Goal: Check status: Check status

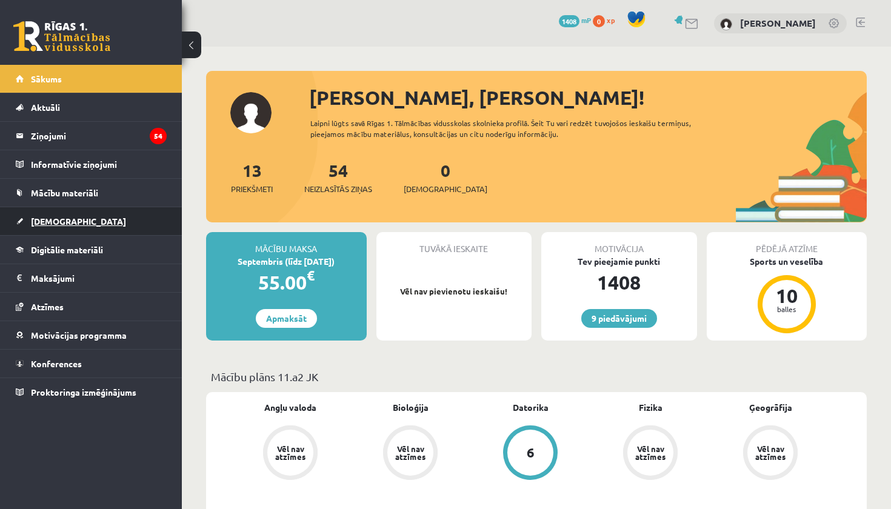
scroll to position [1052, 0]
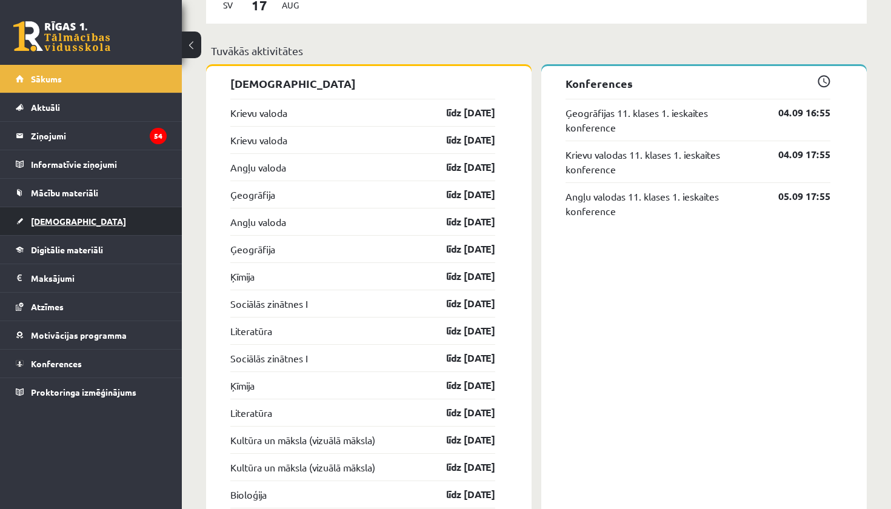
click at [49, 225] on span "[DEMOGRAPHIC_DATA]" at bounding box center [78, 221] width 95 height 11
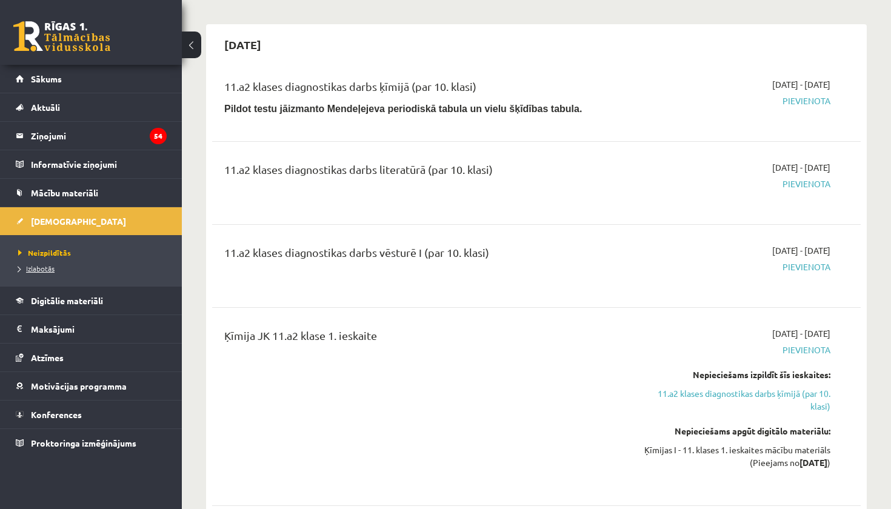
click at [64, 266] on link "Izlabotās" at bounding box center [93, 268] width 151 height 11
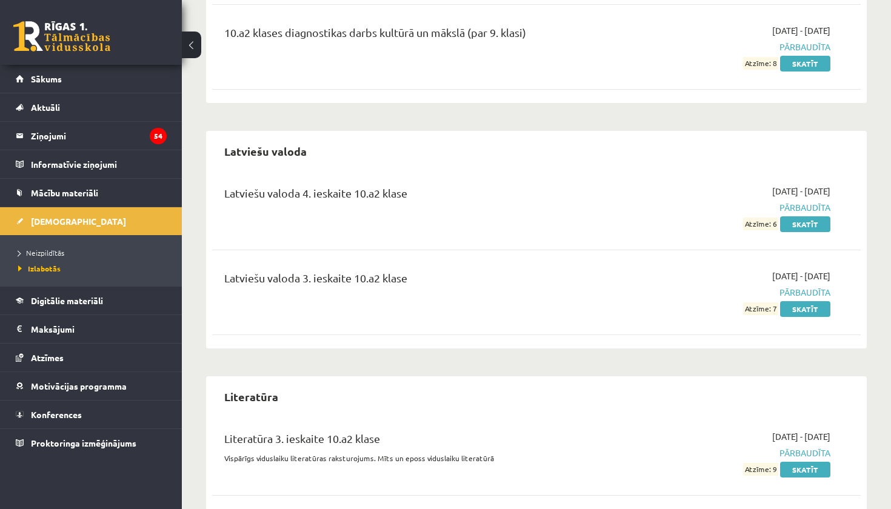
scroll to position [2416, 0]
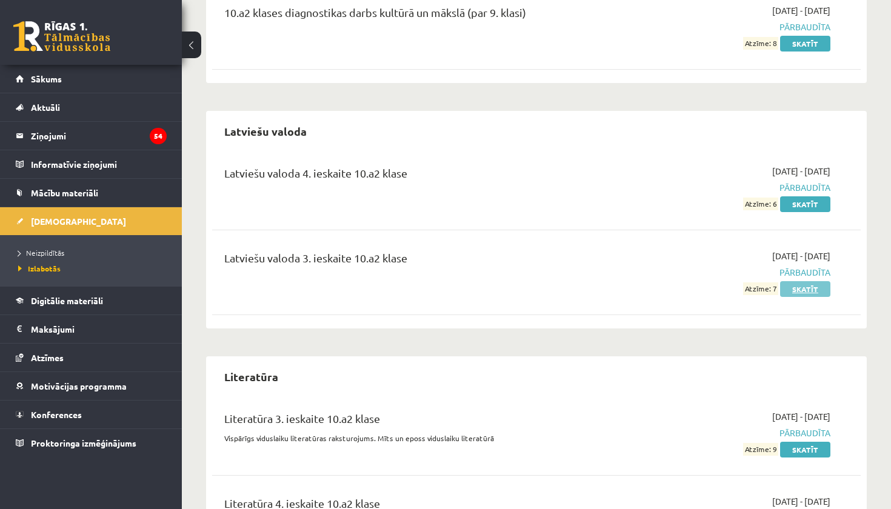
click at [809, 281] on link "Skatīt" at bounding box center [805, 289] width 50 height 16
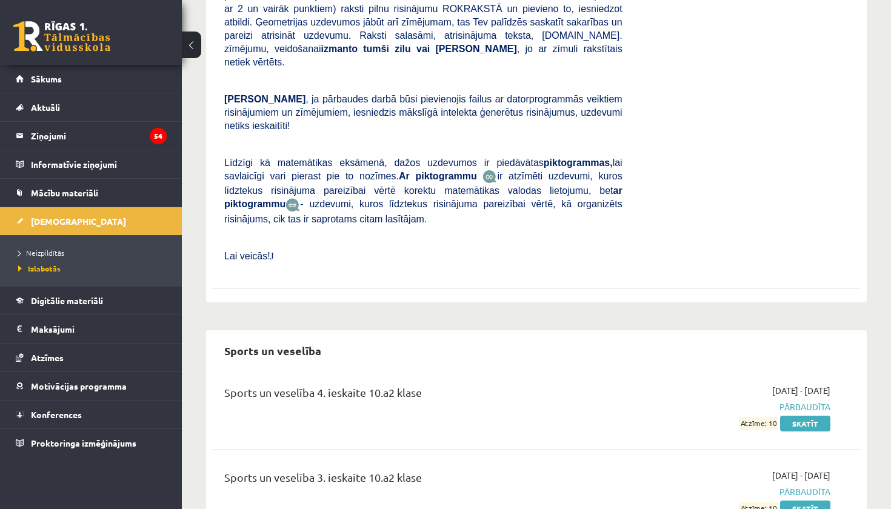
scroll to position [3778, 0]
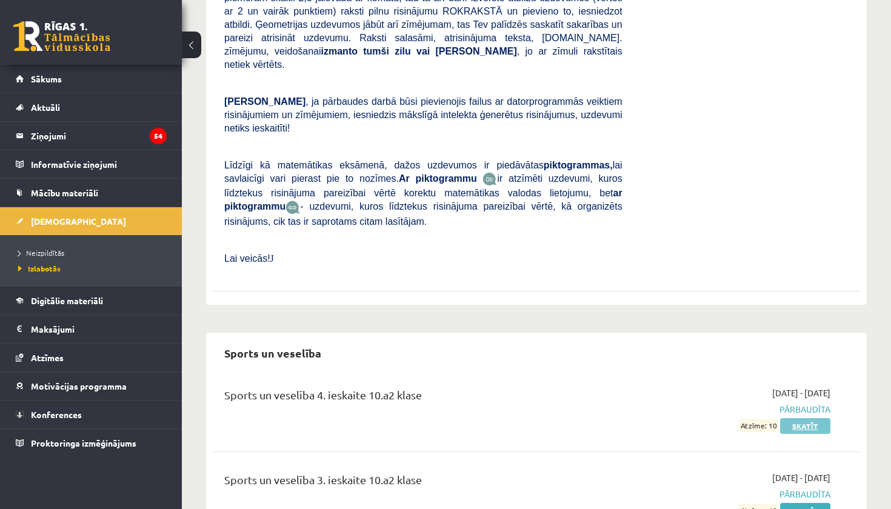
click at [784, 418] on link "Skatīt" at bounding box center [805, 426] width 50 height 16
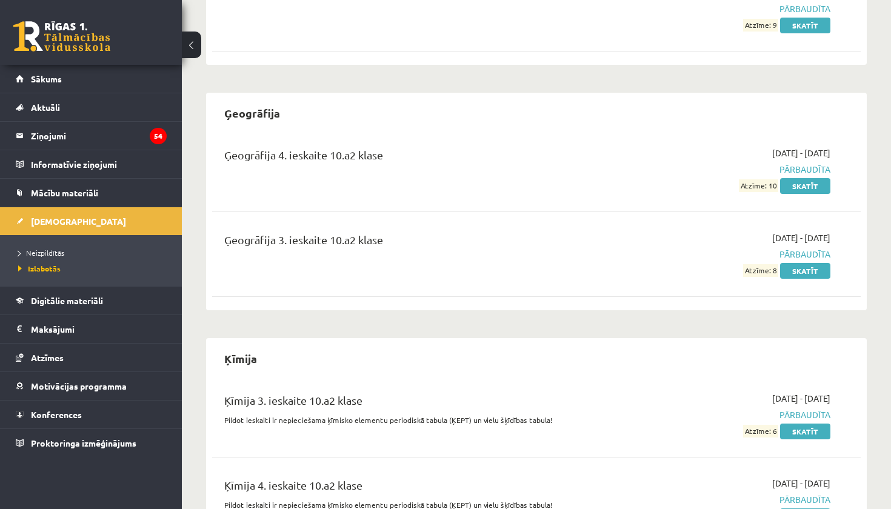
scroll to position [1142, 0]
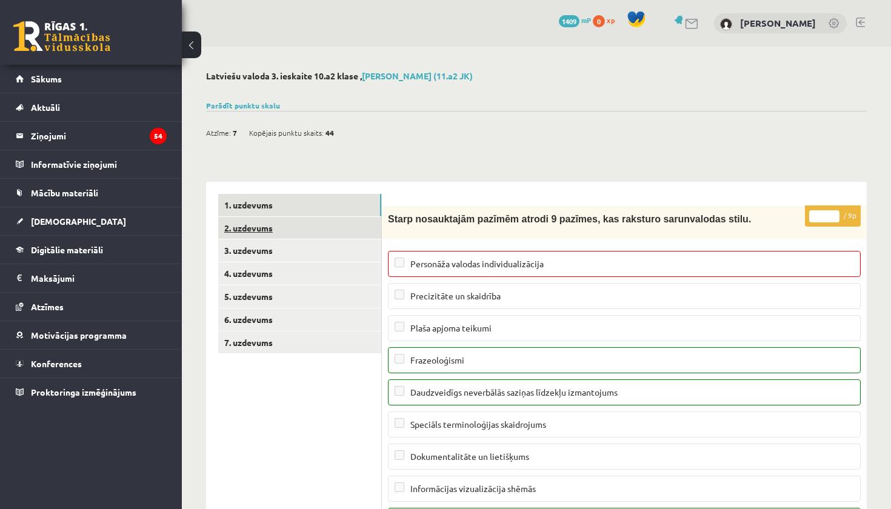
click at [284, 231] on link "2. uzdevums" at bounding box center [299, 228] width 163 height 22
